Goal: Find specific page/section: Find specific page/section

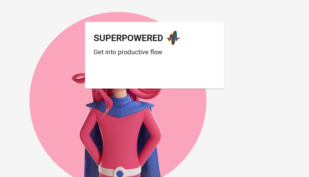
click at [147, 77] on div "Login dengan Google. Dibuka di tab baru" at bounding box center [137, 75] width 86 height 12
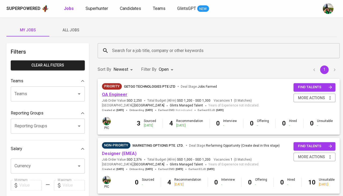
click at [122, 95] on link "QA Engineer" at bounding box center [114, 94] width 25 height 5
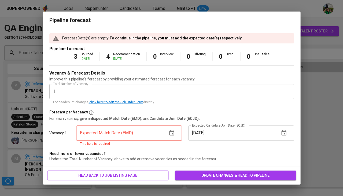
click at [129, 176] on button "head back to job listing page" at bounding box center [107, 176] width 121 height 10
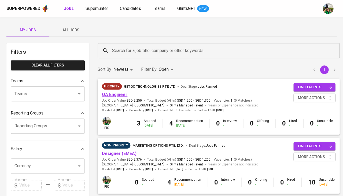
click at [115, 93] on link "QA Engineer" at bounding box center [114, 94] width 25 height 5
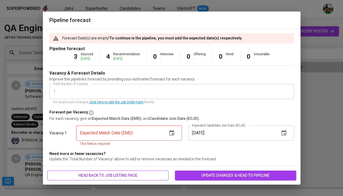
click at [108, 173] on span "head back to job listing page" at bounding box center [107, 175] width 113 height 7
